Goal: Task Accomplishment & Management: Manage account settings

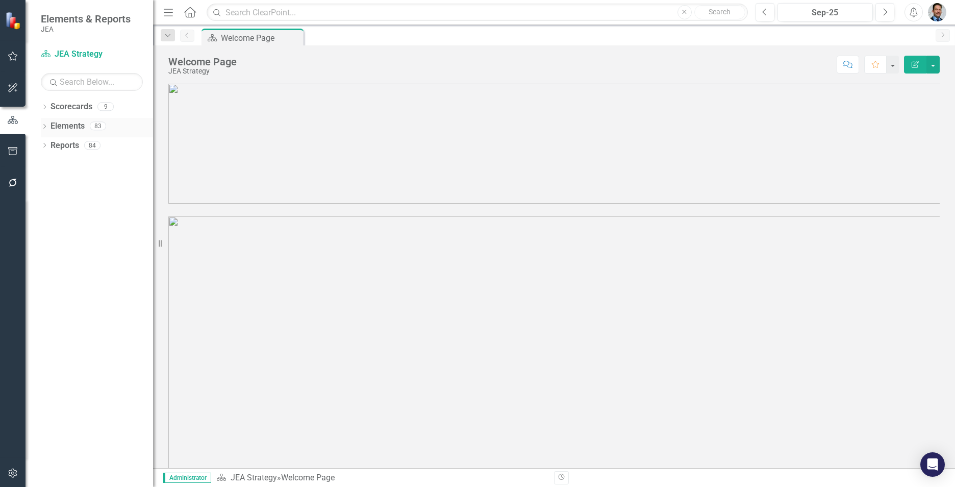
click at [56, 125] on link "Elements" at bounding box center [67, 126] width 34 height 12
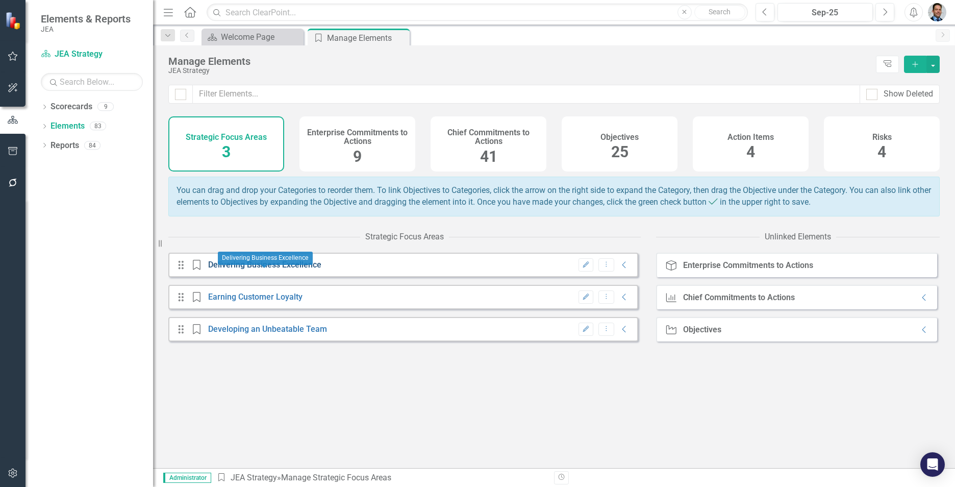
click at [265, 269] on link "Delivering Business Excellence" at bounding box center [264, 265] width 113 height 10
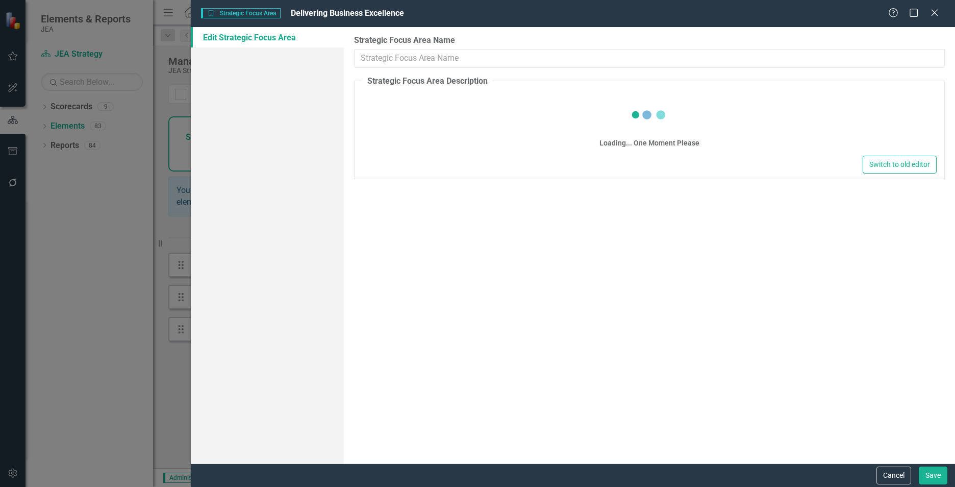
type input "Delivering Business Excellence"
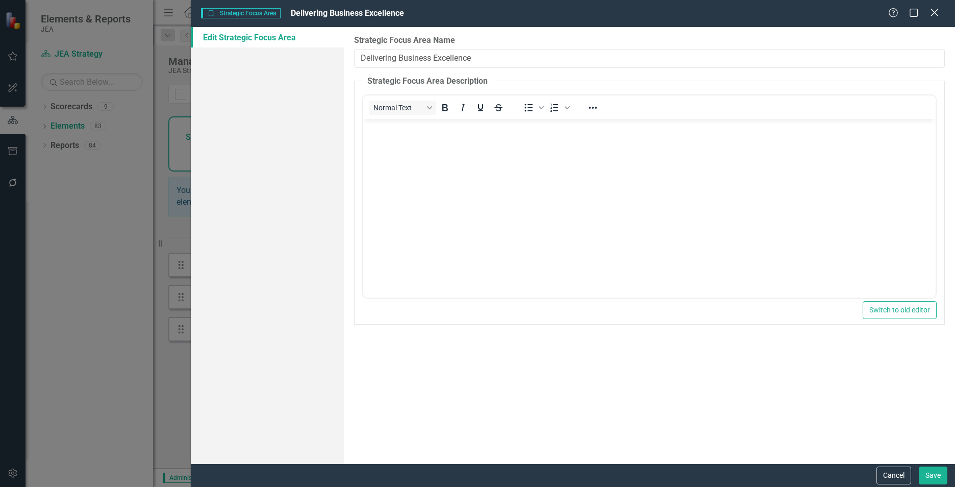
click at [937, 12] on icon "Close" at bounding box center [934, 13] width 13 height 10
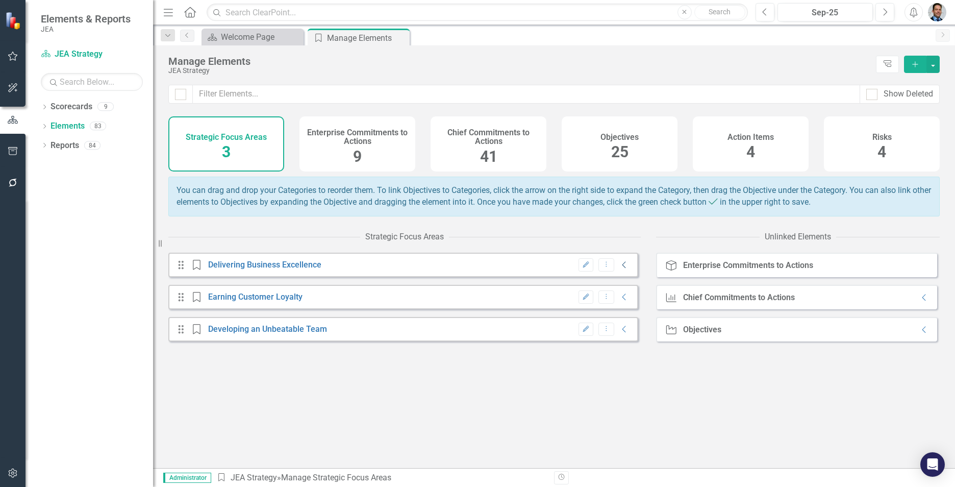
click at [619, 269] on icon "Collapse" at bounding box center [624, 265] width 10 height 8
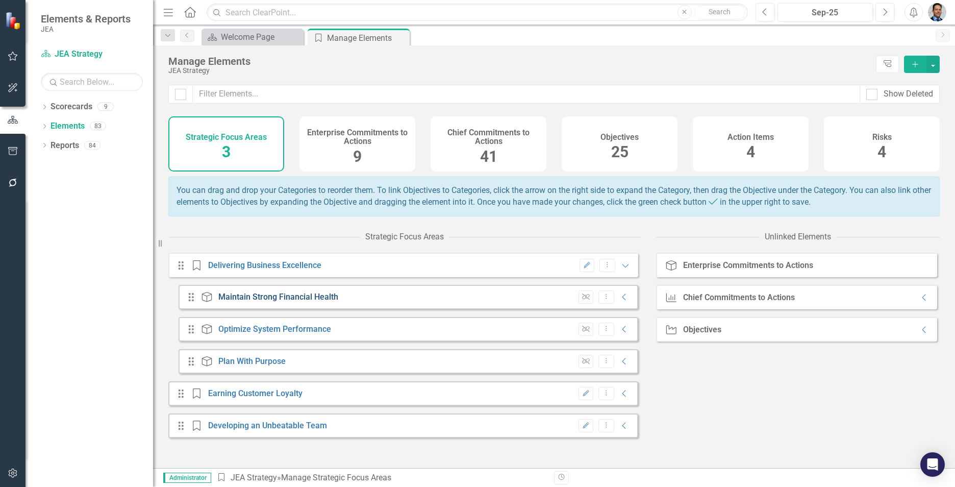
click at [286, 301] on link "Maintain Strong Financial Health" at bounding box center [278, 297] width 120 height 10
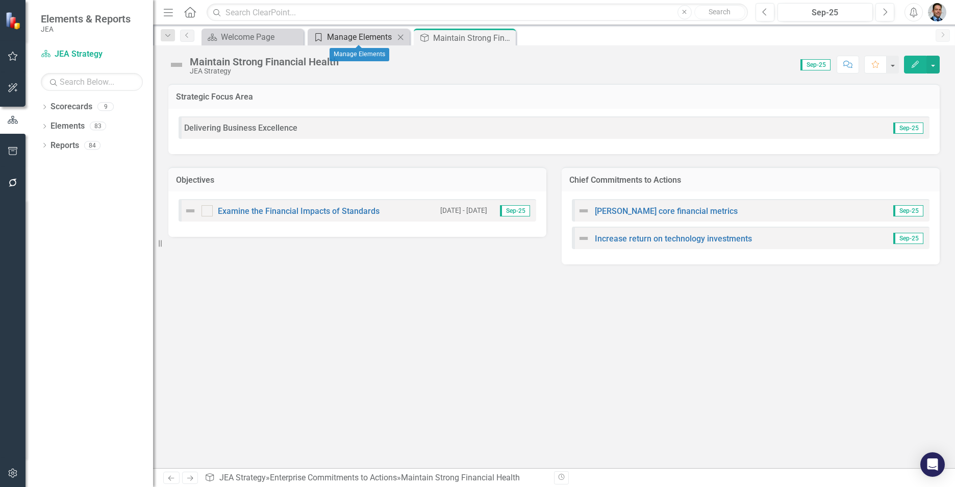
click at [333, 35] on div "Manage Elements" at bounding box center [360, 37] width 67 height 13
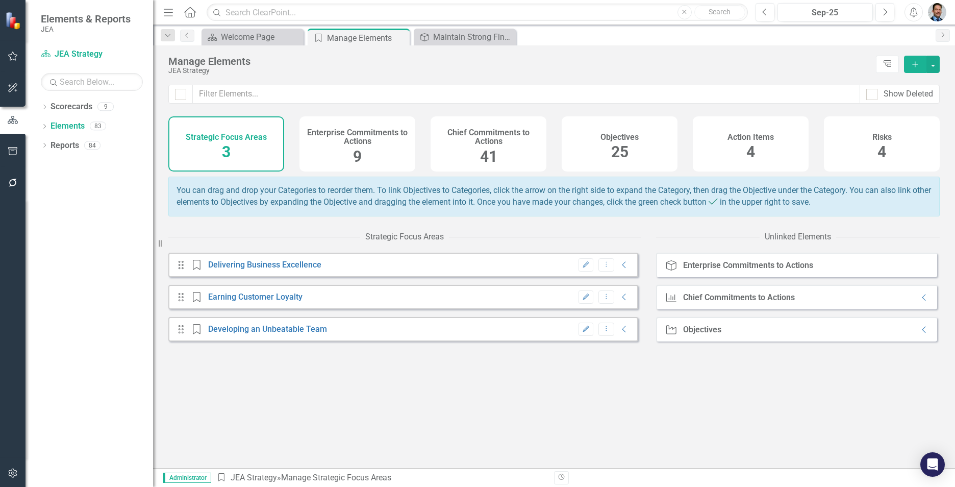
click at [626, 145] on span "25" at bounding box center [619, 152] width 17 height 18
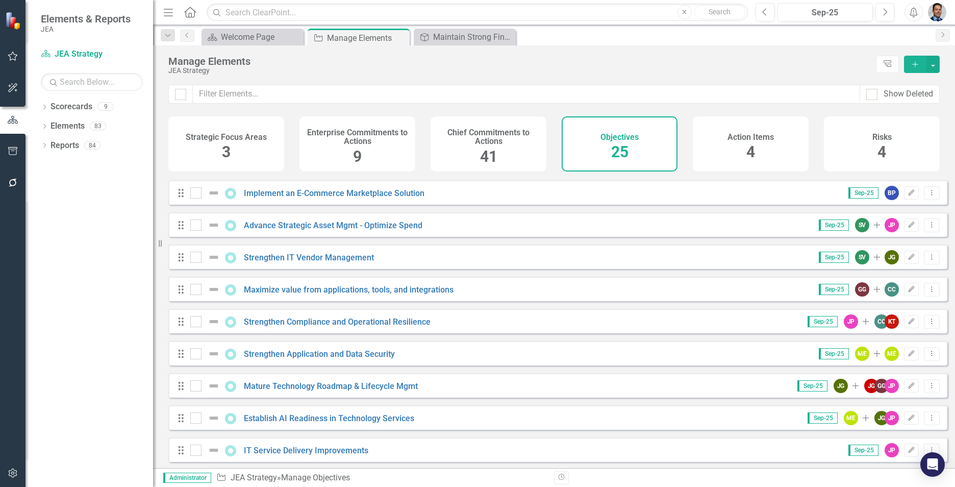
scroll to position [520, 0]
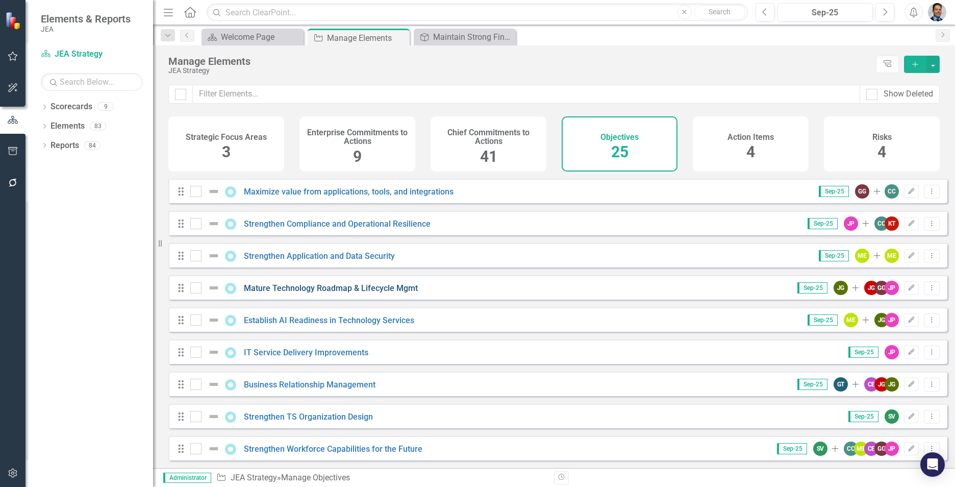
click at [297, 286] on link "Mature Technology Roadmap & Lifecycle Mgmt" at bounding box center [331, 288] width 174 height 10
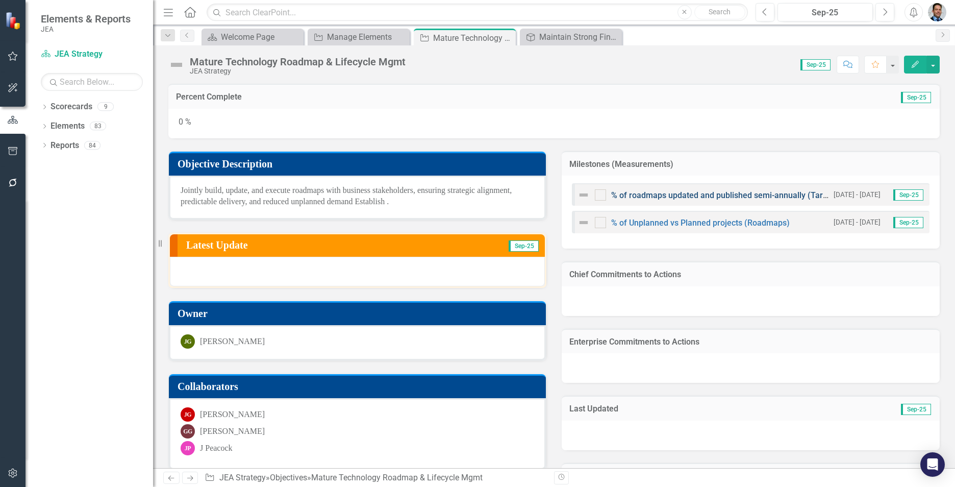
click at [710, 193] on link "% of roadmaps updated and published semi-annually (Target=100%)" at bounding box center [736, 195] width 251 height 10
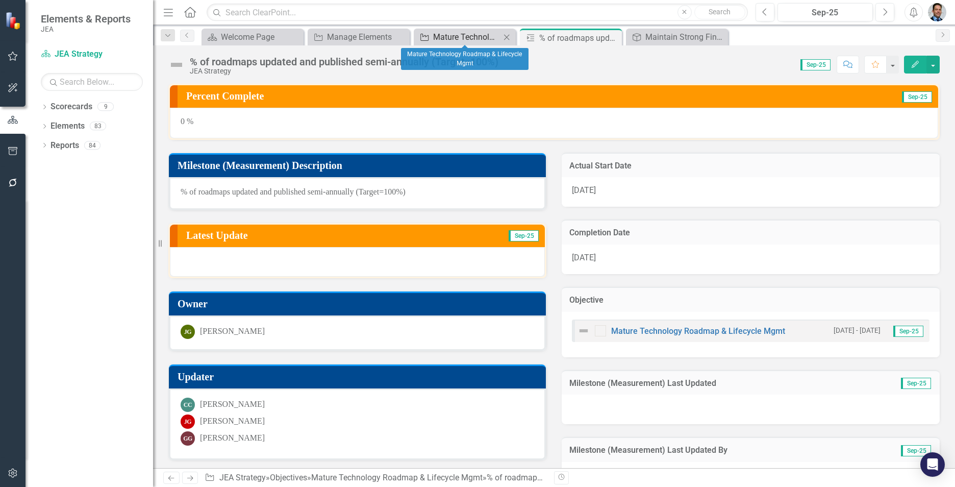
click at [442, 32] on div "Mature Technology Roadmap & Lifecycle Mgmt" at bounding box center [466, 37] width 67 height 13
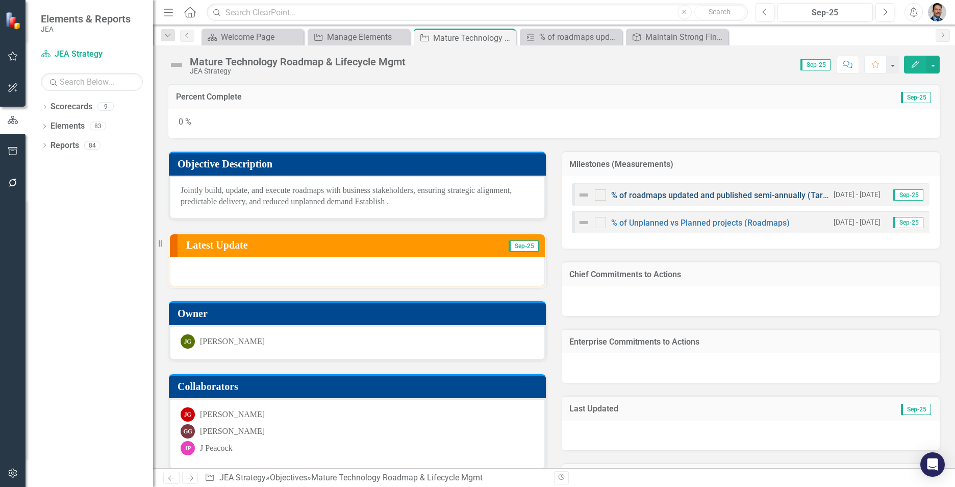
click at [726, 193] on link "% of roadmaps updated and published semi-annually (Target=100%)" at bounding box center [736, 195] width 251 height 10
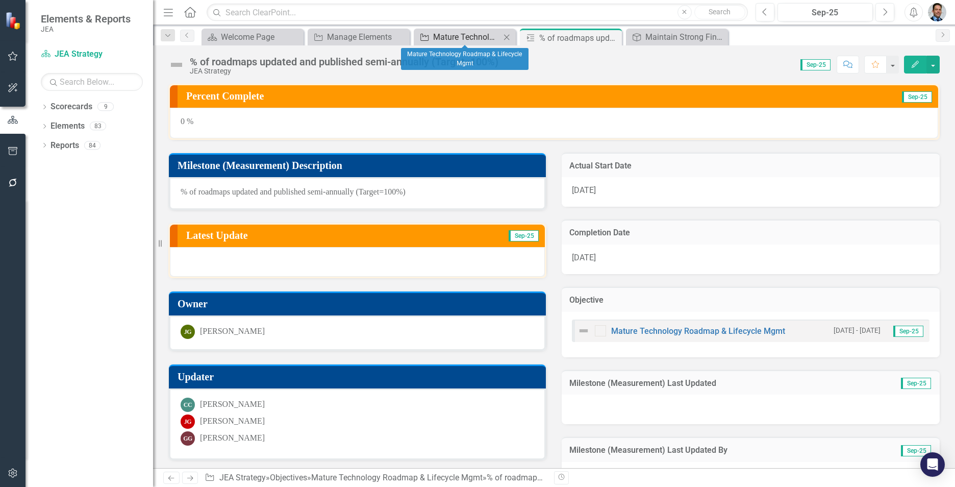
click at [451, 32] on div "Mature Technology Roadmap & Lifecycle Mgmt" at bounding box center [466, 37] width 67 height 13
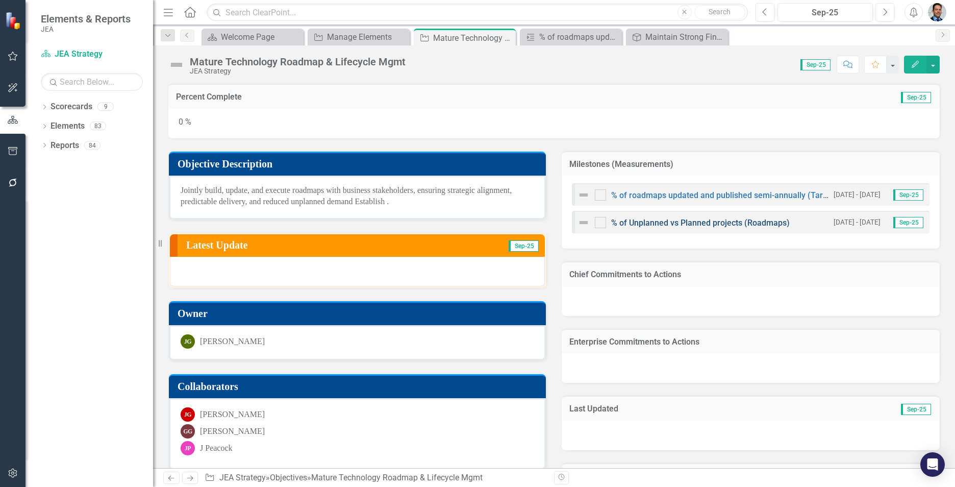
click at [703, 222] on link "% of Unplanned vs Planned projects (Roadmaps)" at bounding box center [700, 223] width 179 height 10
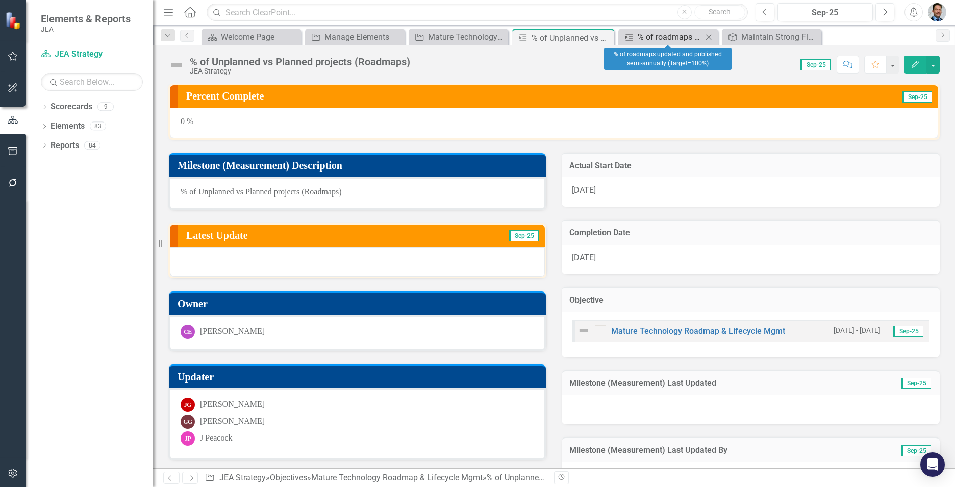
click at [654, 37] on div "% of roadmaps updated and published semi-annually (Target=100%)" at bounding box center [670, 37] width 65 height 13
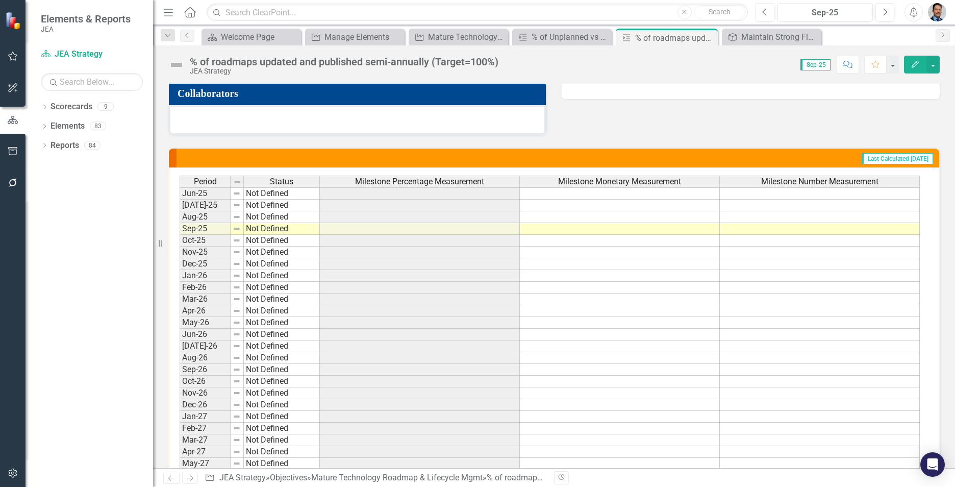
scroll to position [502, 0]
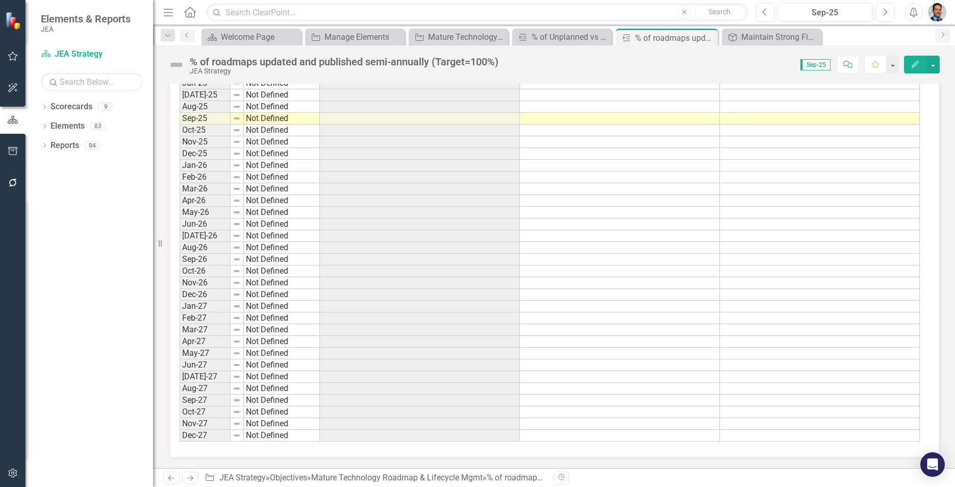
click at [379, 119] on td at bounding box center [420, 119] width 200 height 12
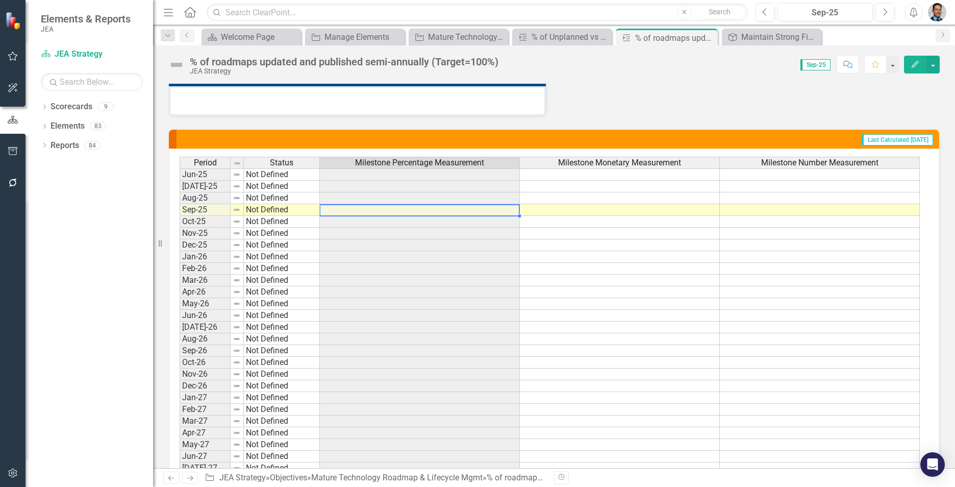
scroll to position [400, 0]
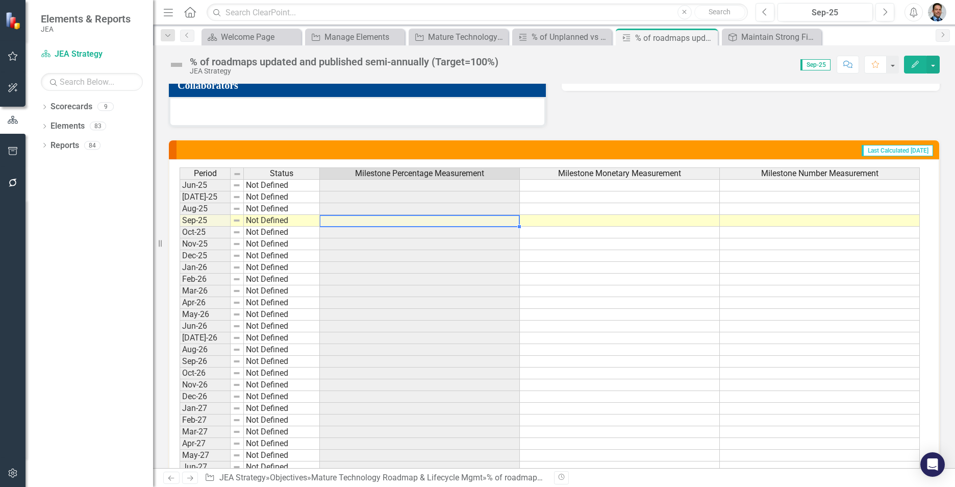
click at [568, 220] on td at bounding box center [620, 221] width 200 height 12
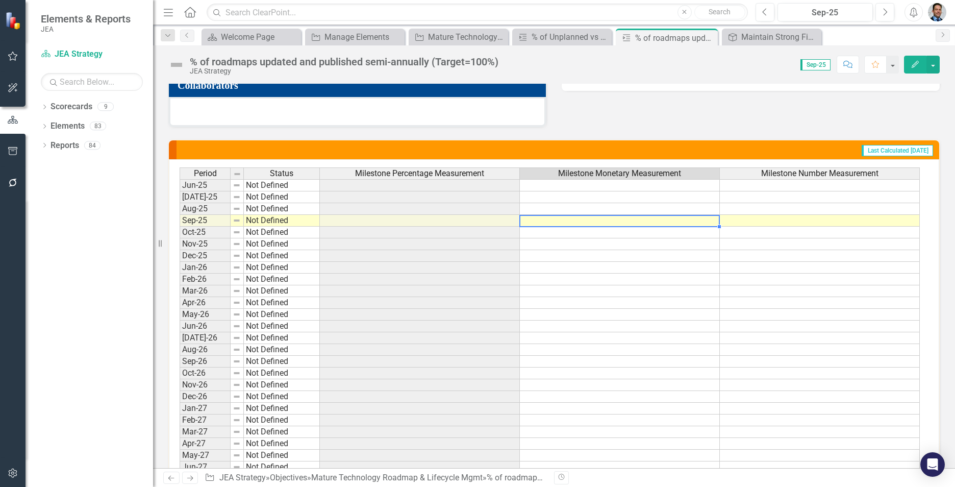
click at [568, 220] on td at bounding box center [620, 221] width 200 height 12
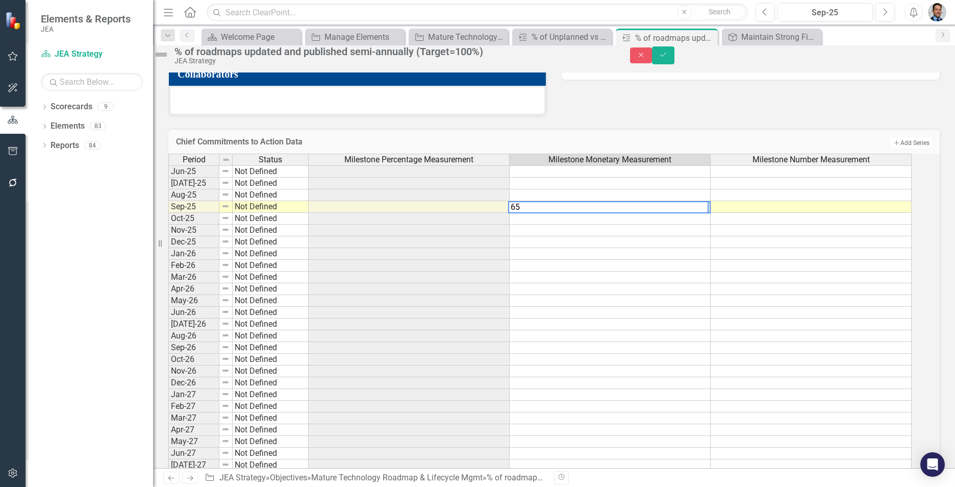
type textarea "6"
click at [633, 146] on h3 "Chief Commitments to Action Data" at bounding box center [459, 141] width 567 height 9
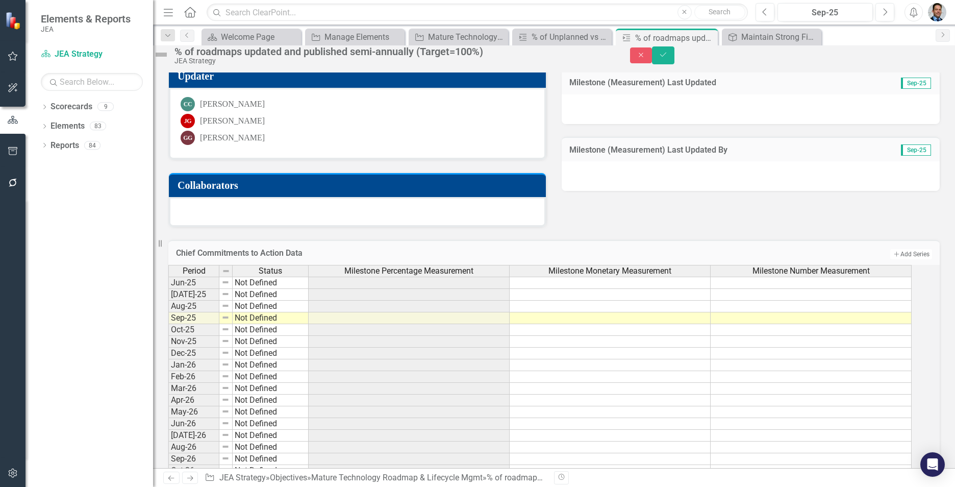
scroll to position [247, 0]
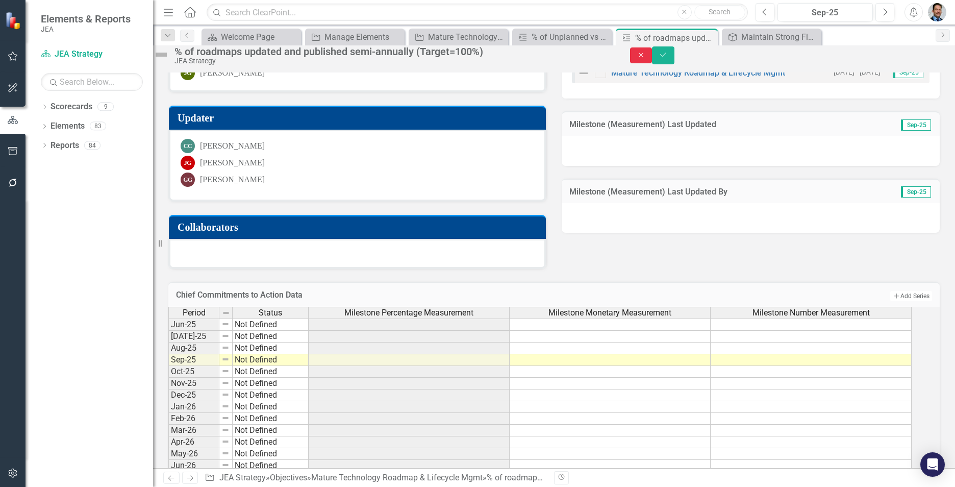
click at [652, 57] on button "Close" at bounding box center [641, 55] width 22 height 16
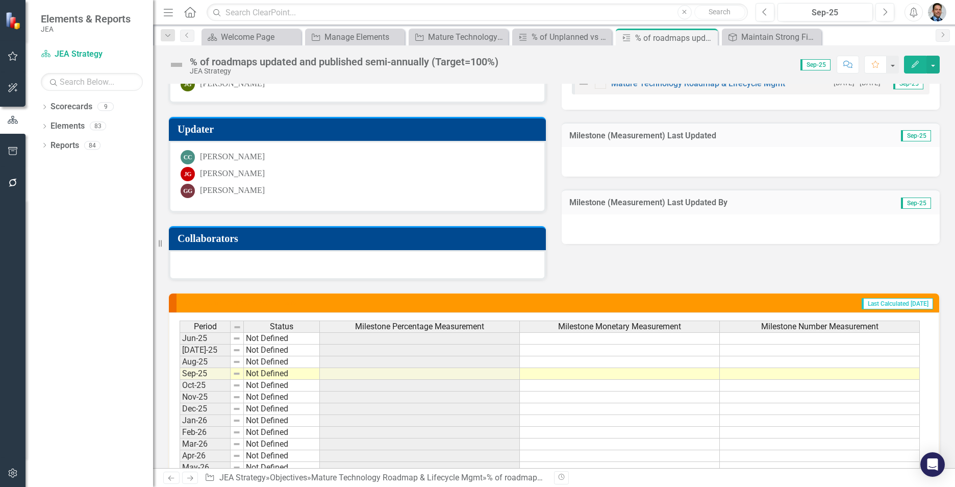
click at [630, 342] on td at bounding box center [620, 338] width 200 height 12
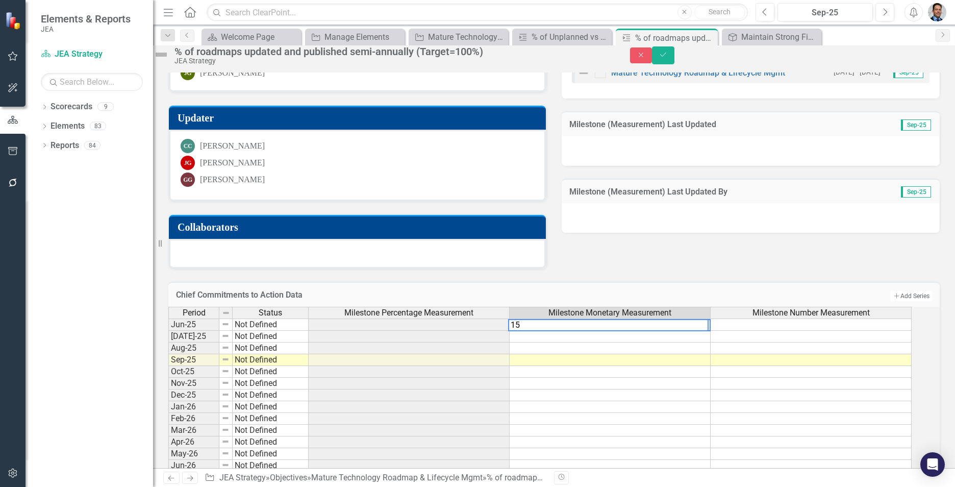
type textarea "1"
click at [703, 260] on div "Milestone (Measurement) Description % of roadmaps updated and published semi-an…" at bounding box center [554, 75] width 786 height 388
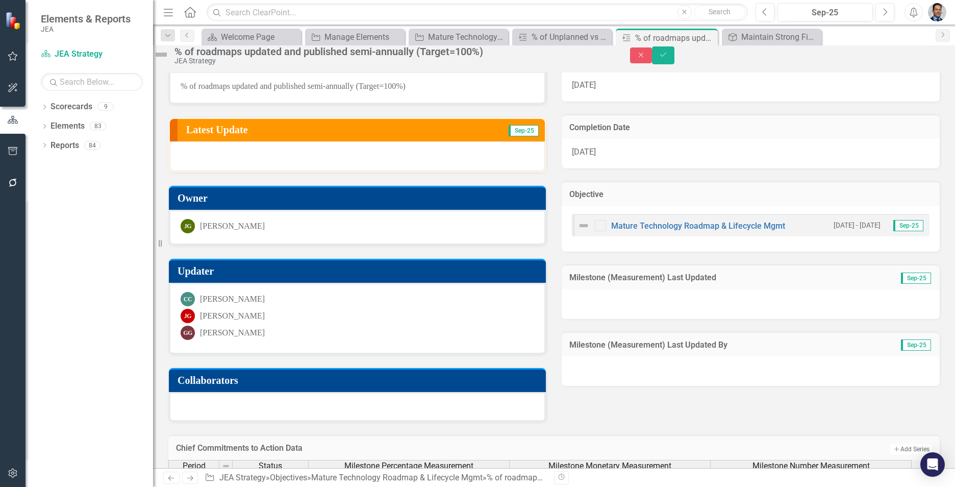
click at [311, 168] on div at bounding box center [357, 156] width 375 height 30
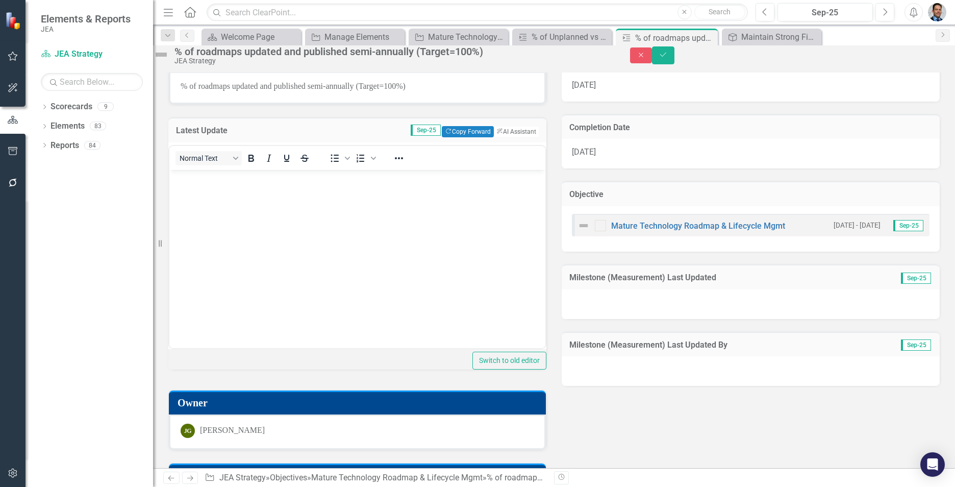
scroll to position [0, 0]
click at [652, 54] on button "Close" at bounding box center [641, 55] width 22 height 16
